Goal: Task Accomplishment & Management: Manage account settings

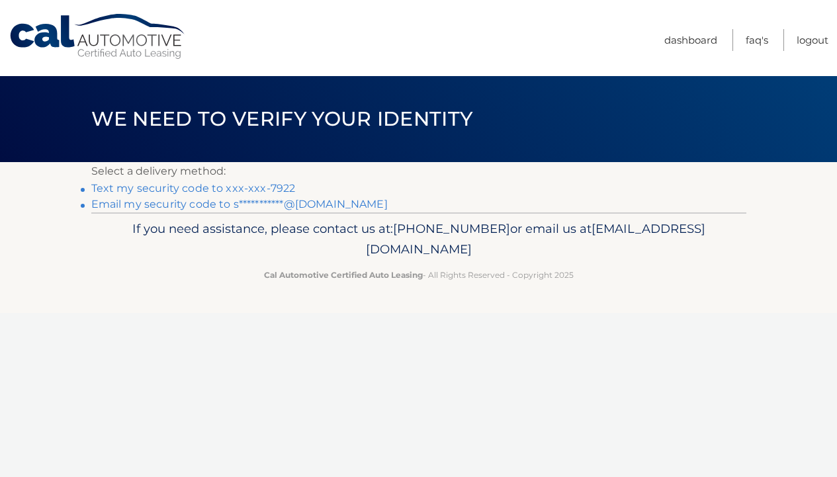
click at [274, 190] on link "Text my security code to xxx-xxx-7922" at bounding box center [193, 188] width 204 height 13
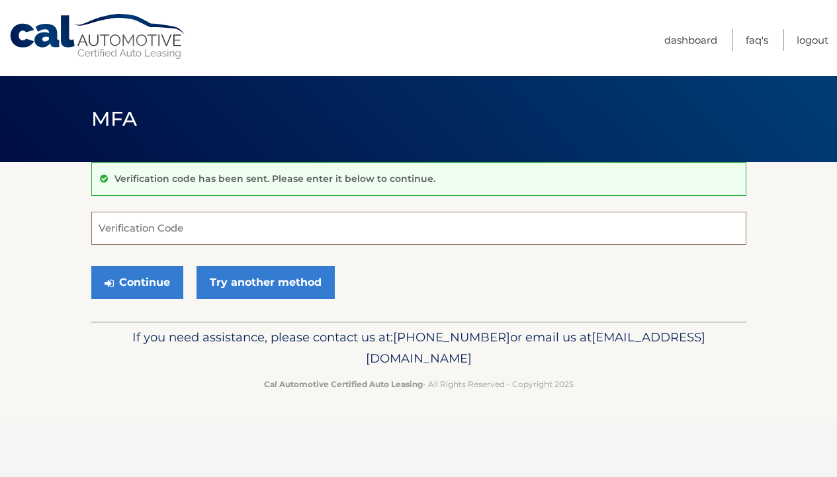
click at [239, 228] on input "Verification Code" at bounding box center [418, 228] width 655 height 33
type input "397189"
click at [123, 287] on button "Continue" at bounding box center [137, 282] width 92 height 33
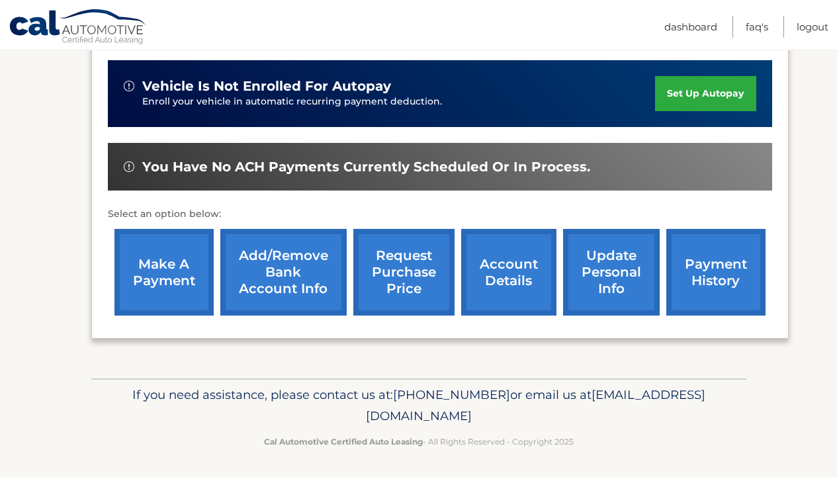
scroll to position [340, 0]
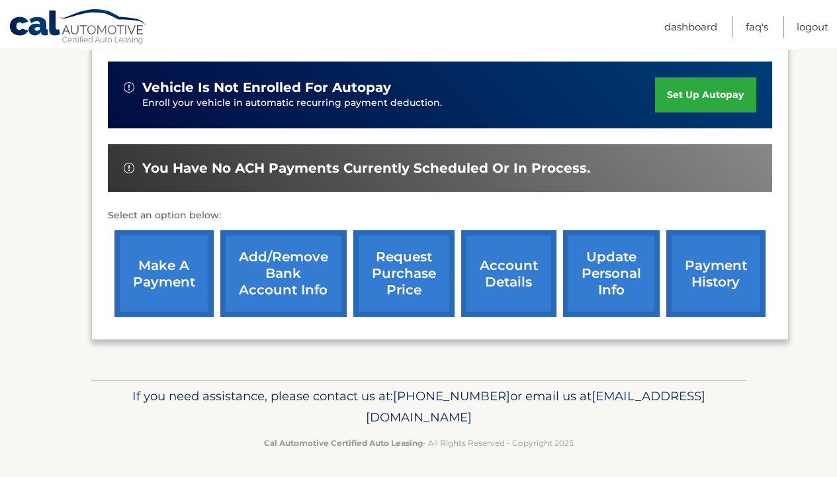
click at [175, 290] on link "make a payment" at bounding box center [163, 273] width 99 height 87
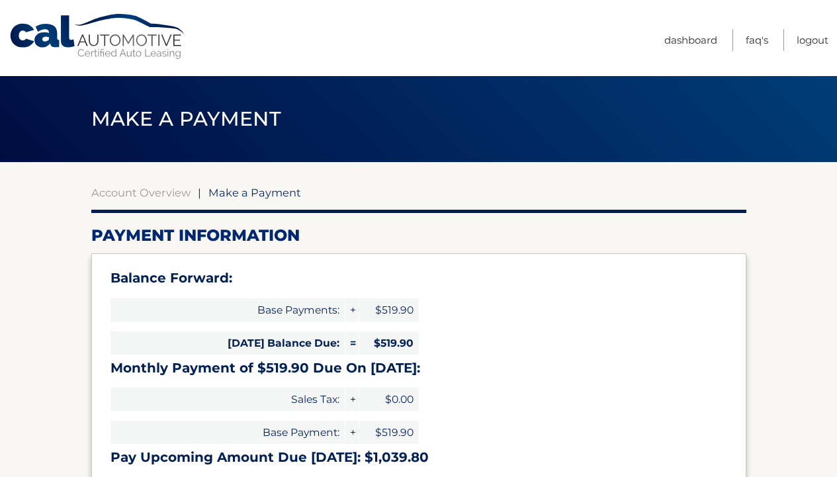
select select "OTBjNzE1MzUtNWZlNi00M2YxLWFkOWMtMTk5MjNhMmM2MjY3"
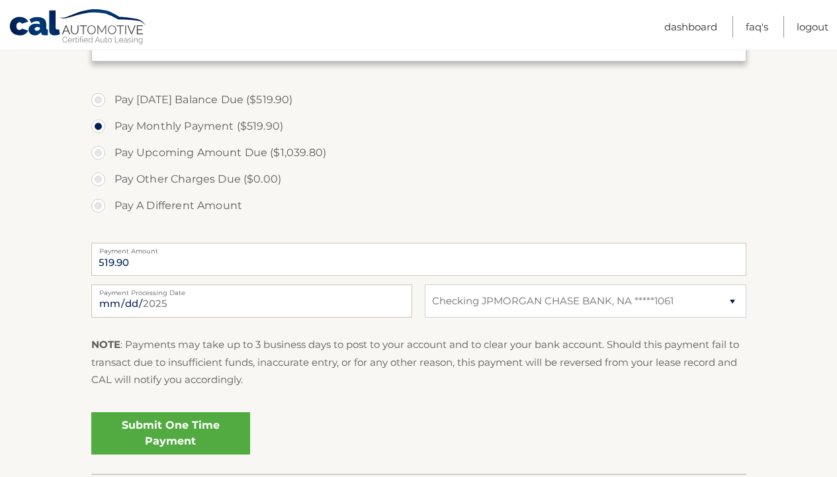
scroll to position [431, 0]
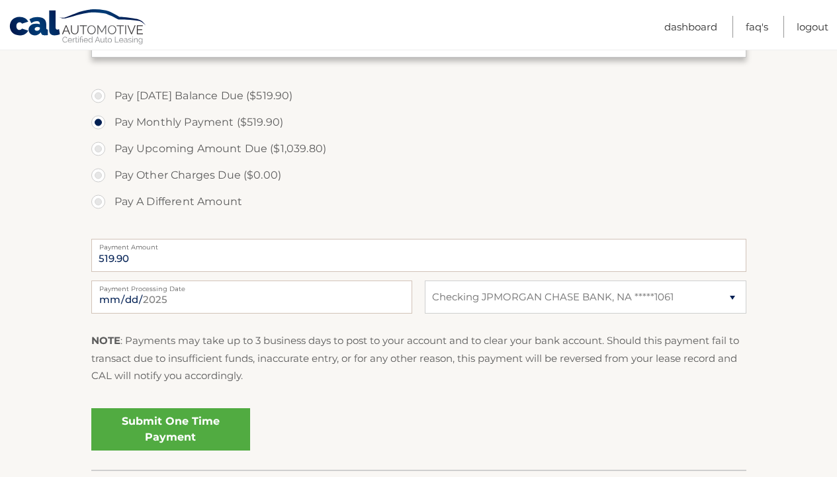
click at [151, 435] on link "Submit One Time Payment" at bounding box center [170, 429] width 159 height 42
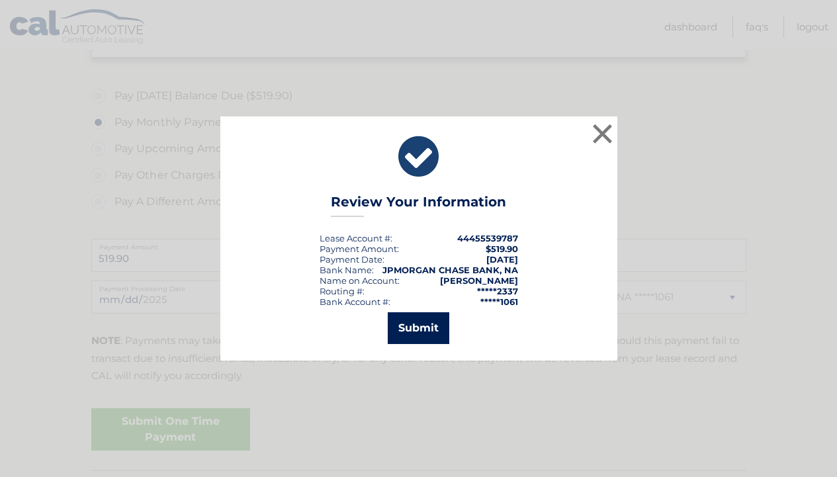
click at [407, 329] on button "Submit" at bounding box center [419, 328] width 62 height 32
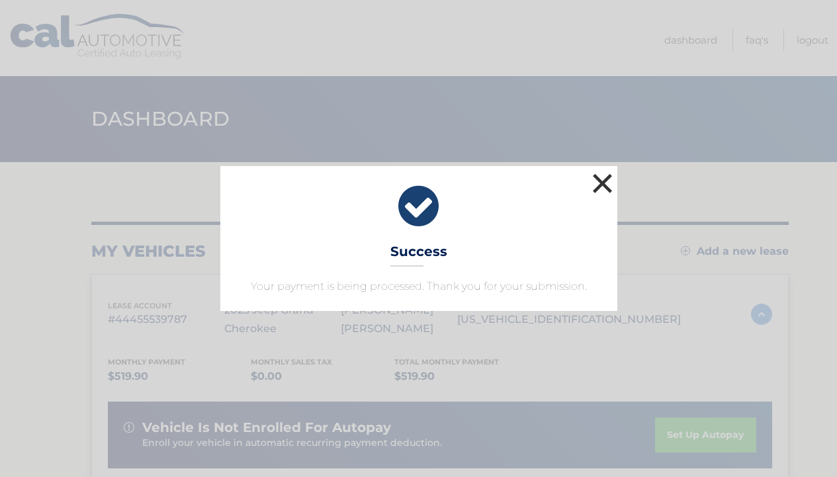
click at [609, 177] on button "×" at bounding box center [602, 183] width 26 height 26
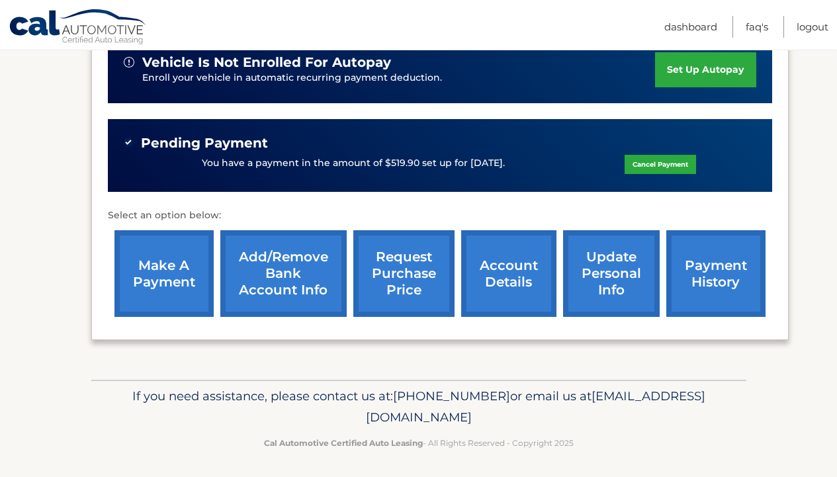
scroll to position [364, 0]
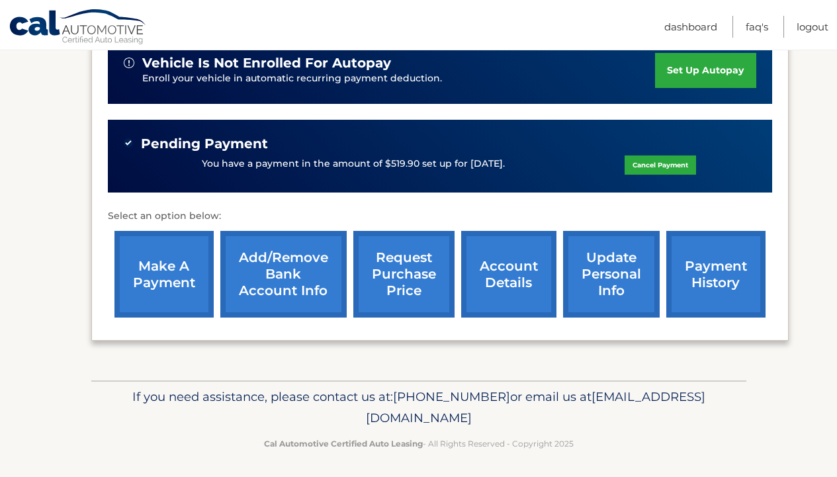
click at [526, 283] on link "account details" at bounding box center [508, 274] width 95 height 87
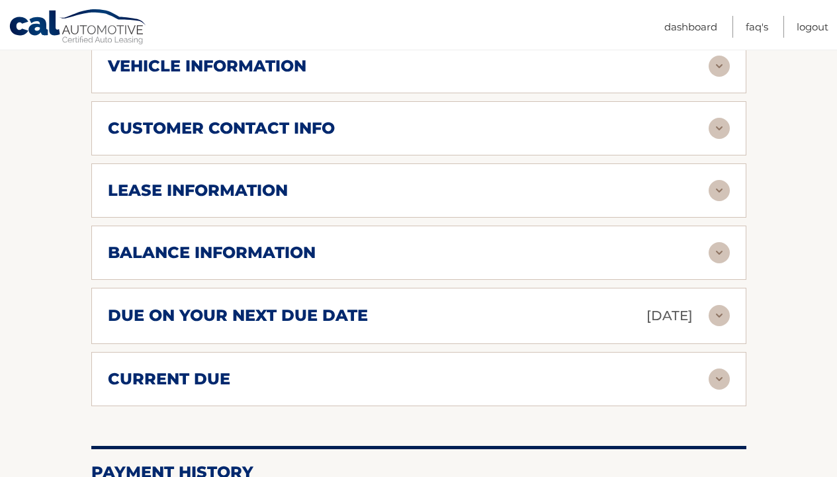
scroll to position [702, 0]
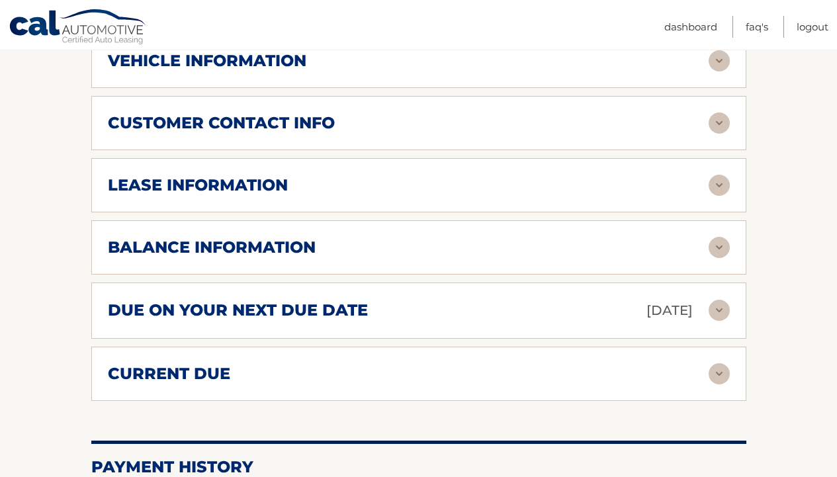
click at [401, 237] on div "balance information" at bounding box center [408, 247] width 601 height 20
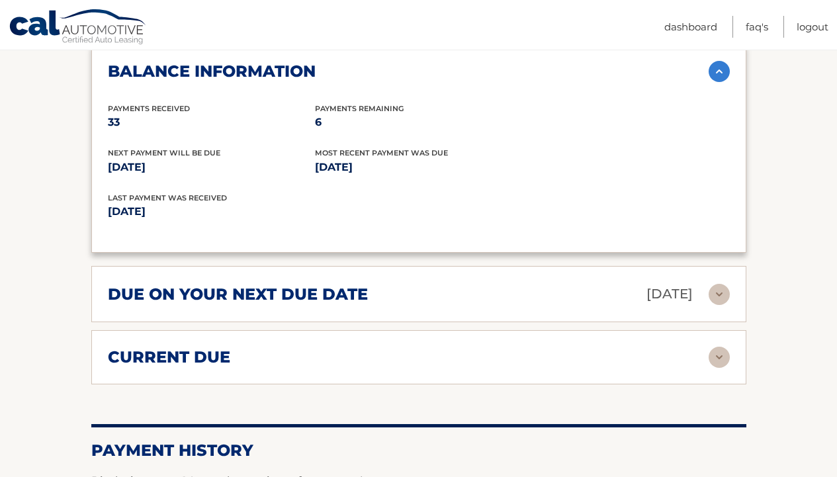
scroll to position [887, 0]
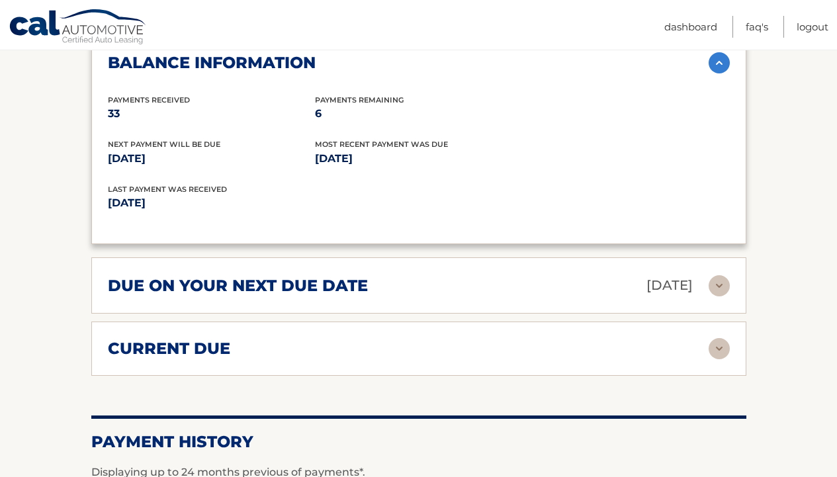
click at [540, 286] on div "due on your next due date Nov 01, 2025" at bounding box center [408, 285] width 601 height 23
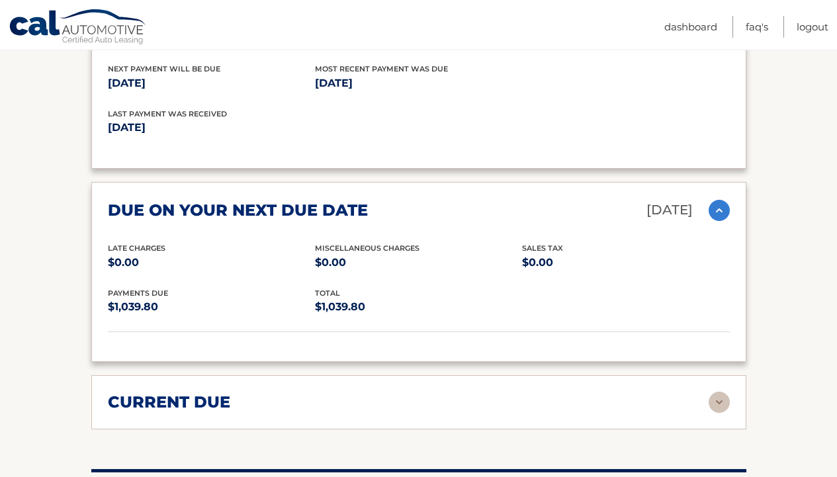
scroll to position [965, 0]
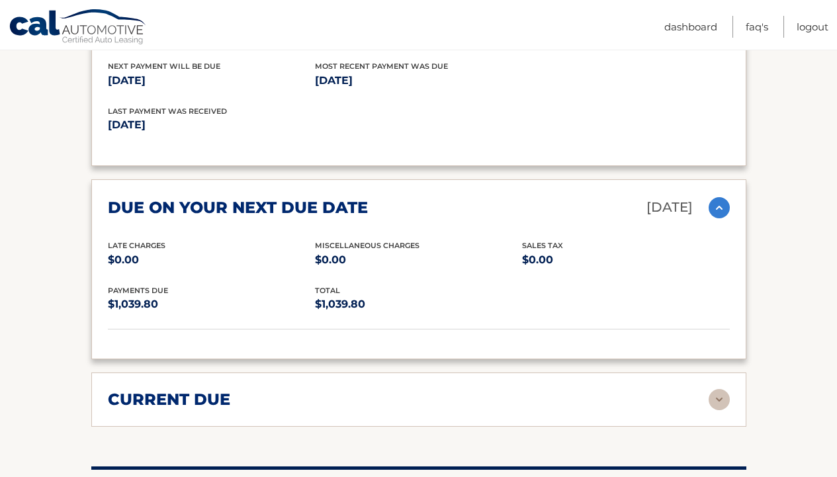
click at [557, 397] on div "current due" at bounding box center [408, 400] width 601 height 20
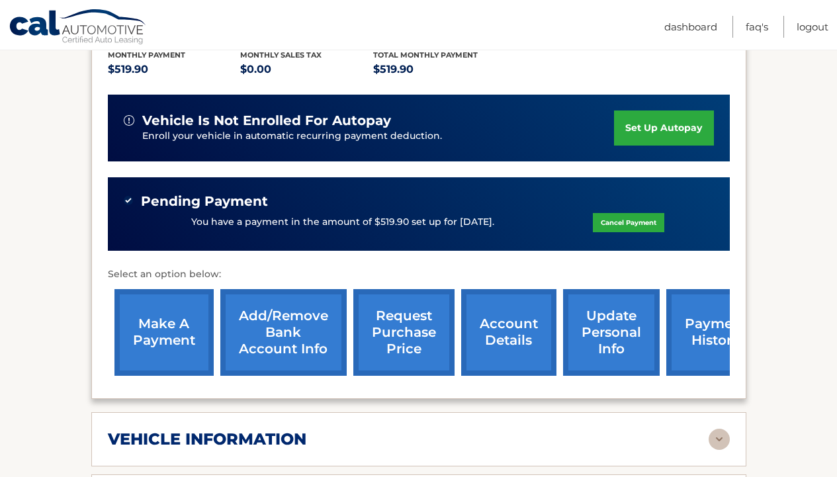
scroll to position [341, 0]
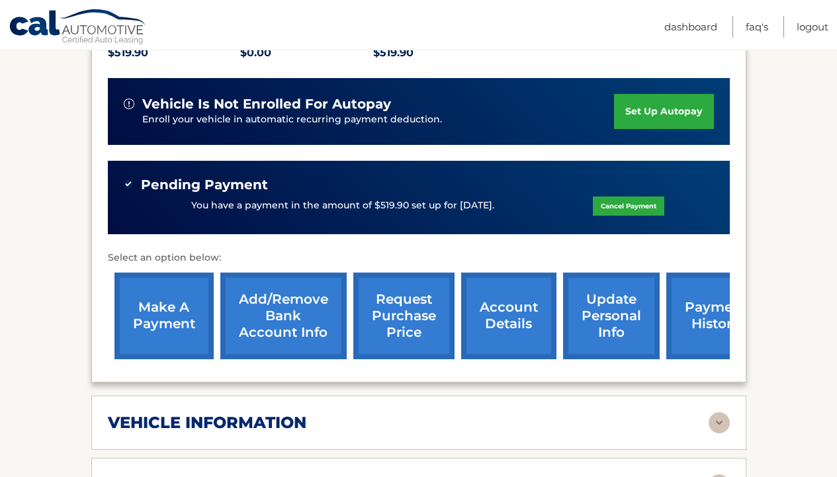
click at [589, 311] on link "update personal info" at bounding box center [611, 315] width 97 height 87
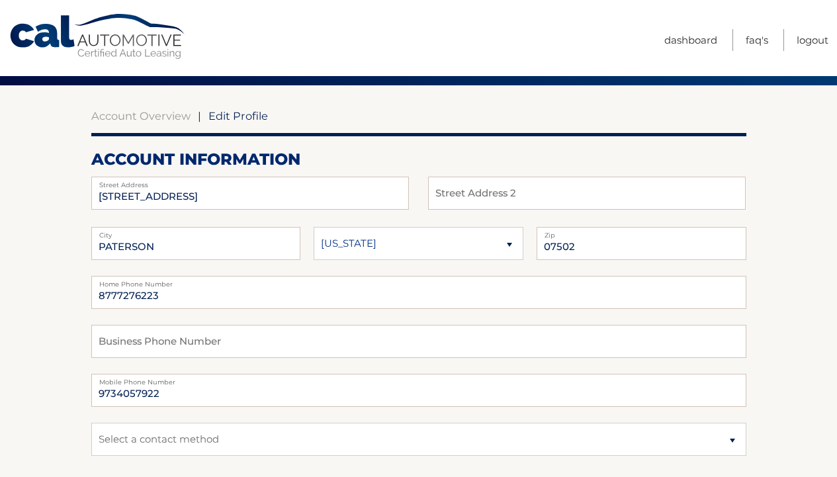
scroll to position [83, 0]
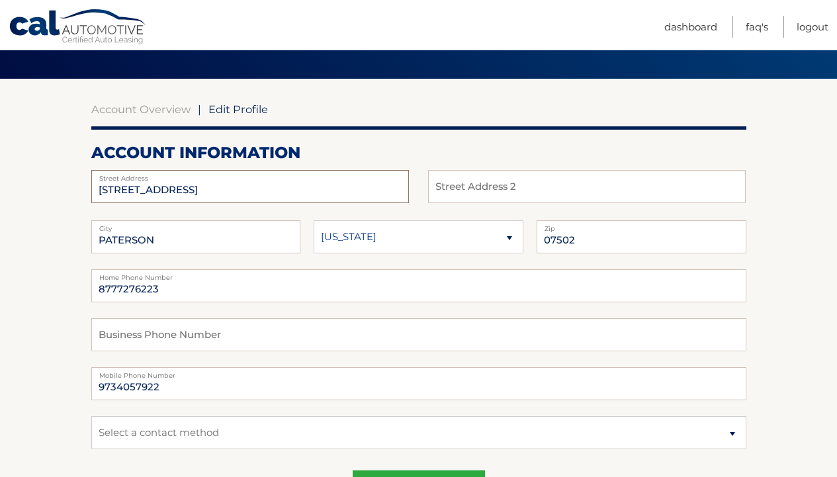
click at [230, 183] on input "[STREET_ADDRESS]" at bounding box center [249, 186] width 317 height 33
type input "238 Lakeview Ave"
click at [151, 231] on input "PATERSON" at bounding box center [196, 236] width 210 height 33
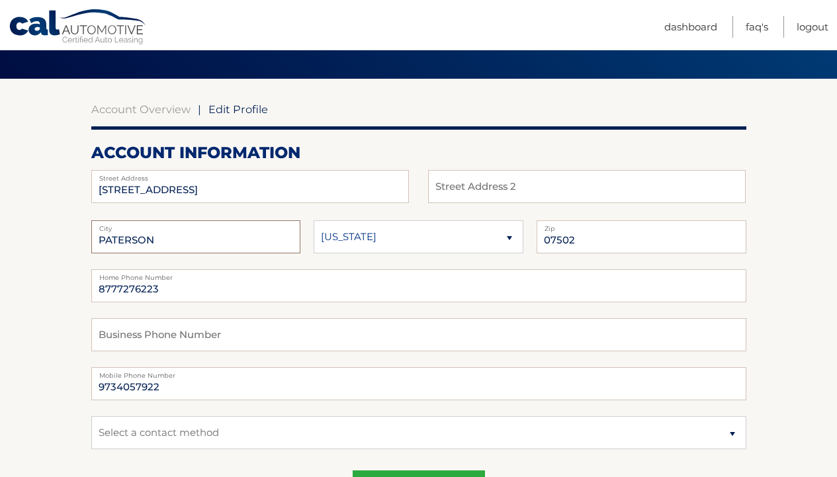
click at [151, 231] on input "PATERSON" at bounding box center [196, 236] width 210 height 33
type input "Clifton"
click at [274, 292] on input "8777276223" at bounding box center [418, 285] width 655 height 33
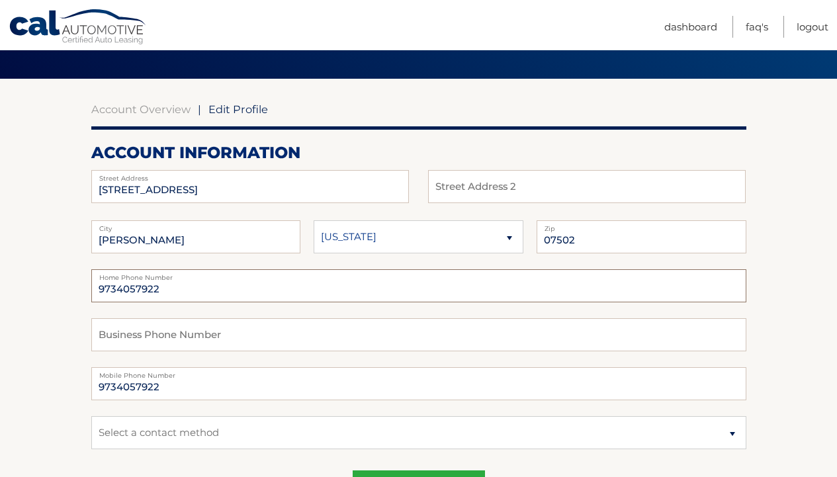
type input "9734057922"
click at [581, 249] on input "07502" at bounding box center [641, 236] width 210 height 33
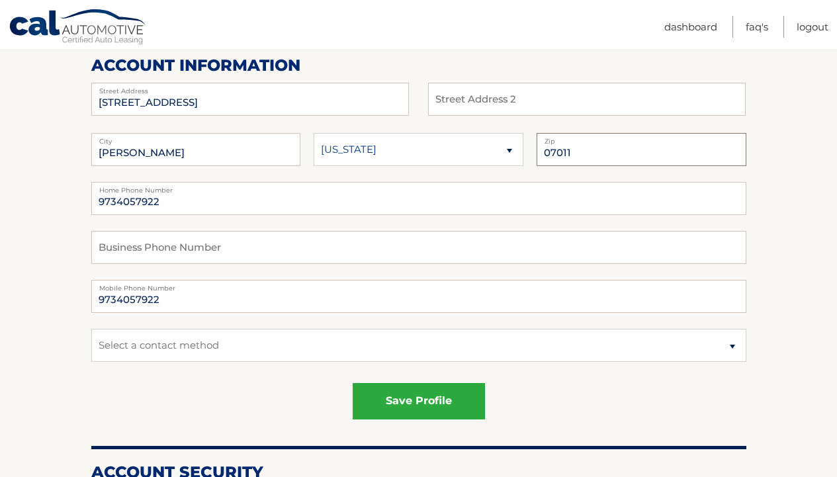
scroll to position [187, 0]
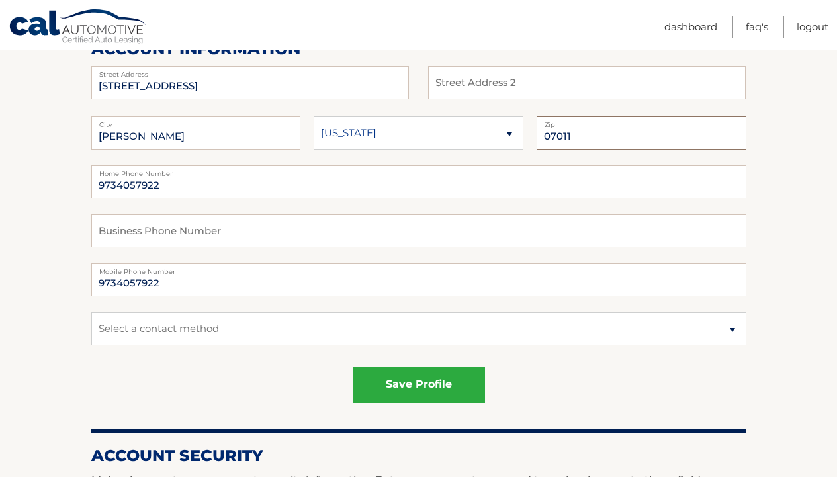
type input "07011"
select select "1"
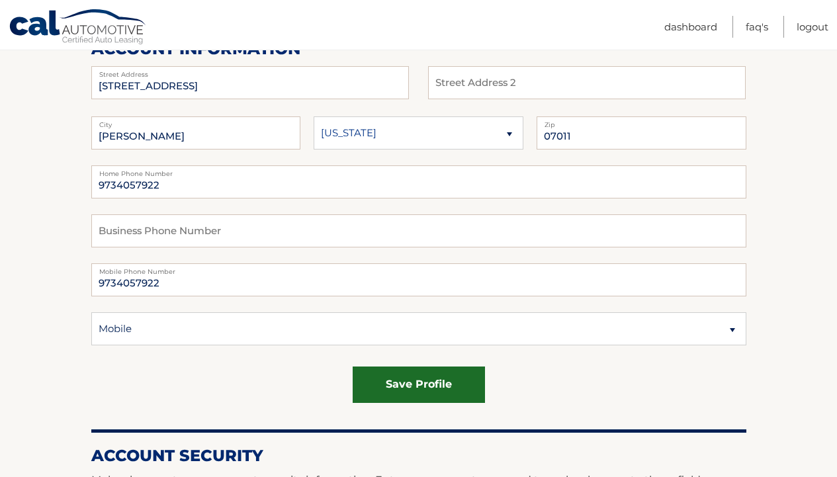
click at [440, 388] on button "save profile" at bounding box center [419, 384] width 132 height 36
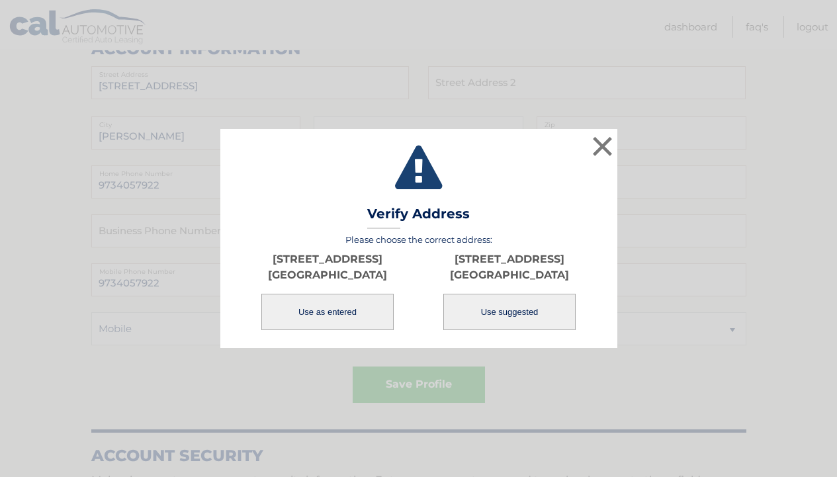
click at [488, 309] on button "Use suggested" at bounding box center [509, 312] width 132 height 36
type input "238 LAKEVIEW AVE"
type input "CLIFTON"
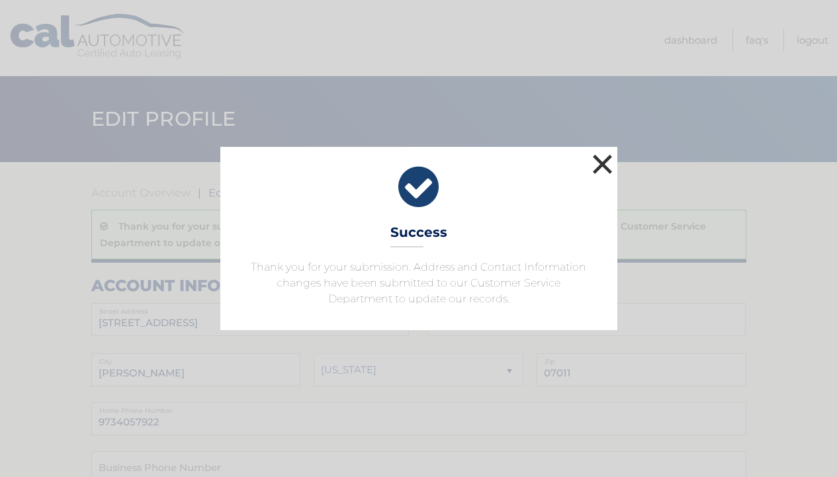
click at [603, 163] on button "×" at bounding box center [602, 164] width 26 height 26
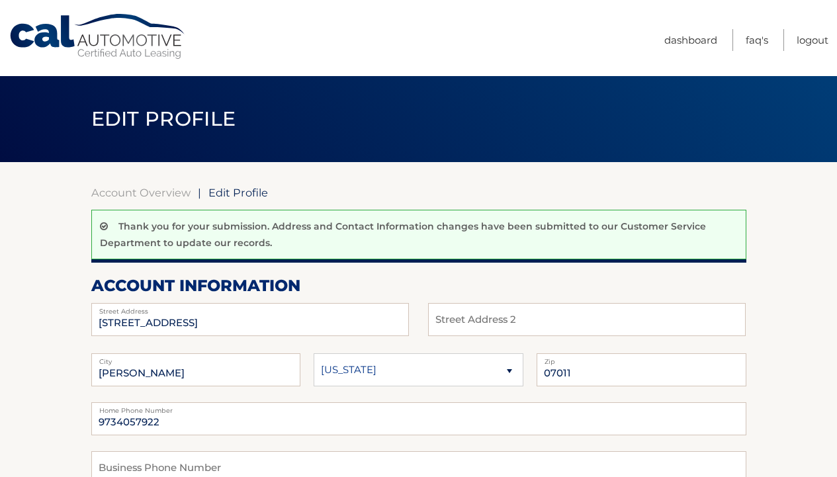
click at [103, 50] on link "Cal Automotive" at bounding box center [98, 36] width 179 height 47
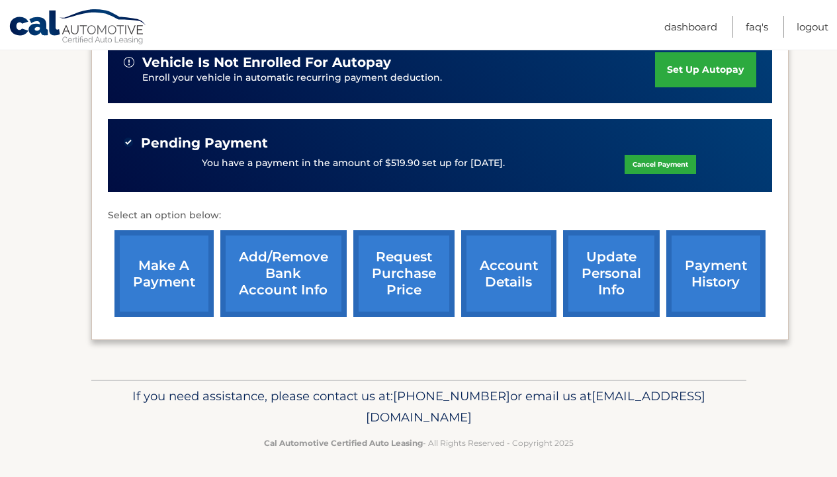
scroll to position [364, 0]
